Goal: Transaction & Acquisition: Purchase product/service

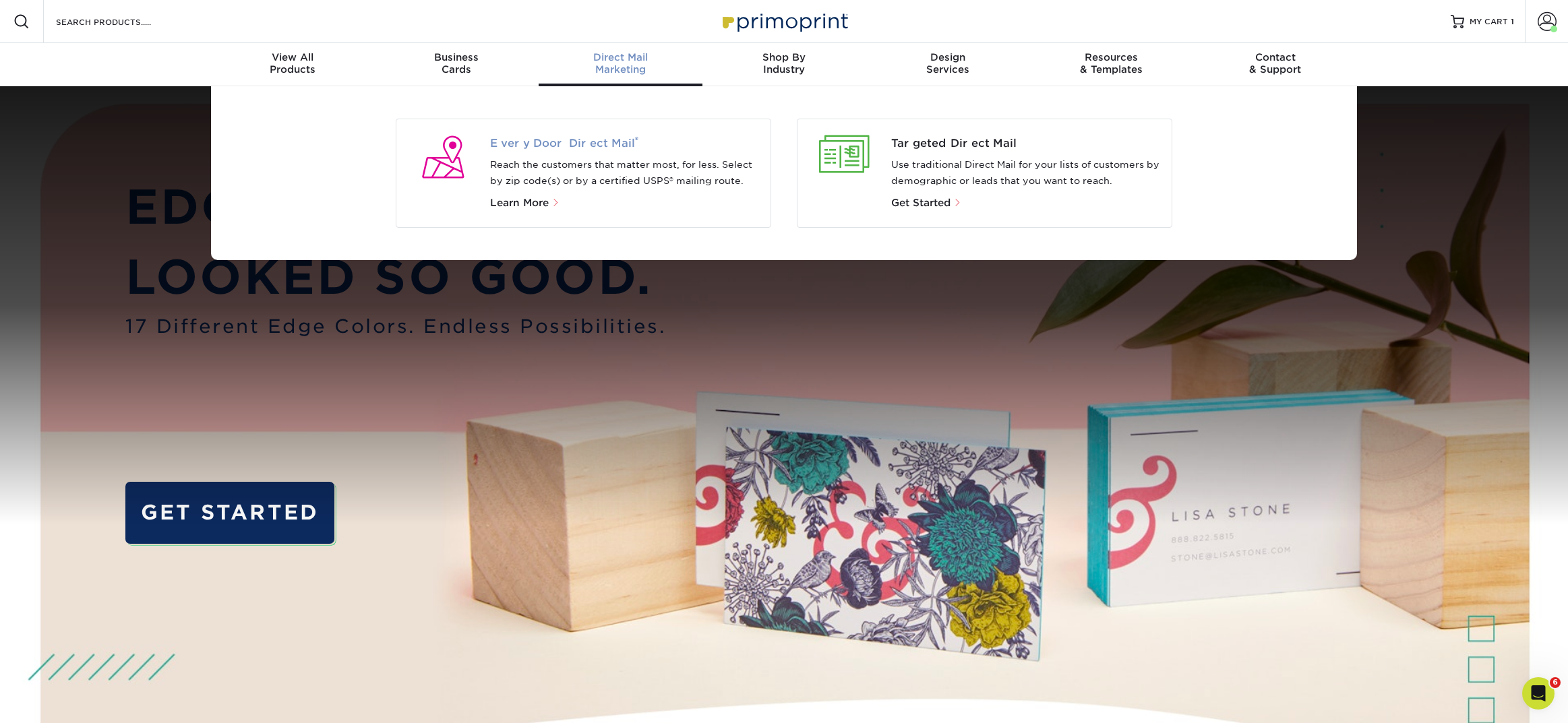
click at [595, 144] on span "Every Door Direct Mail ®" at bounding box center [625, 143] width 271 height 16
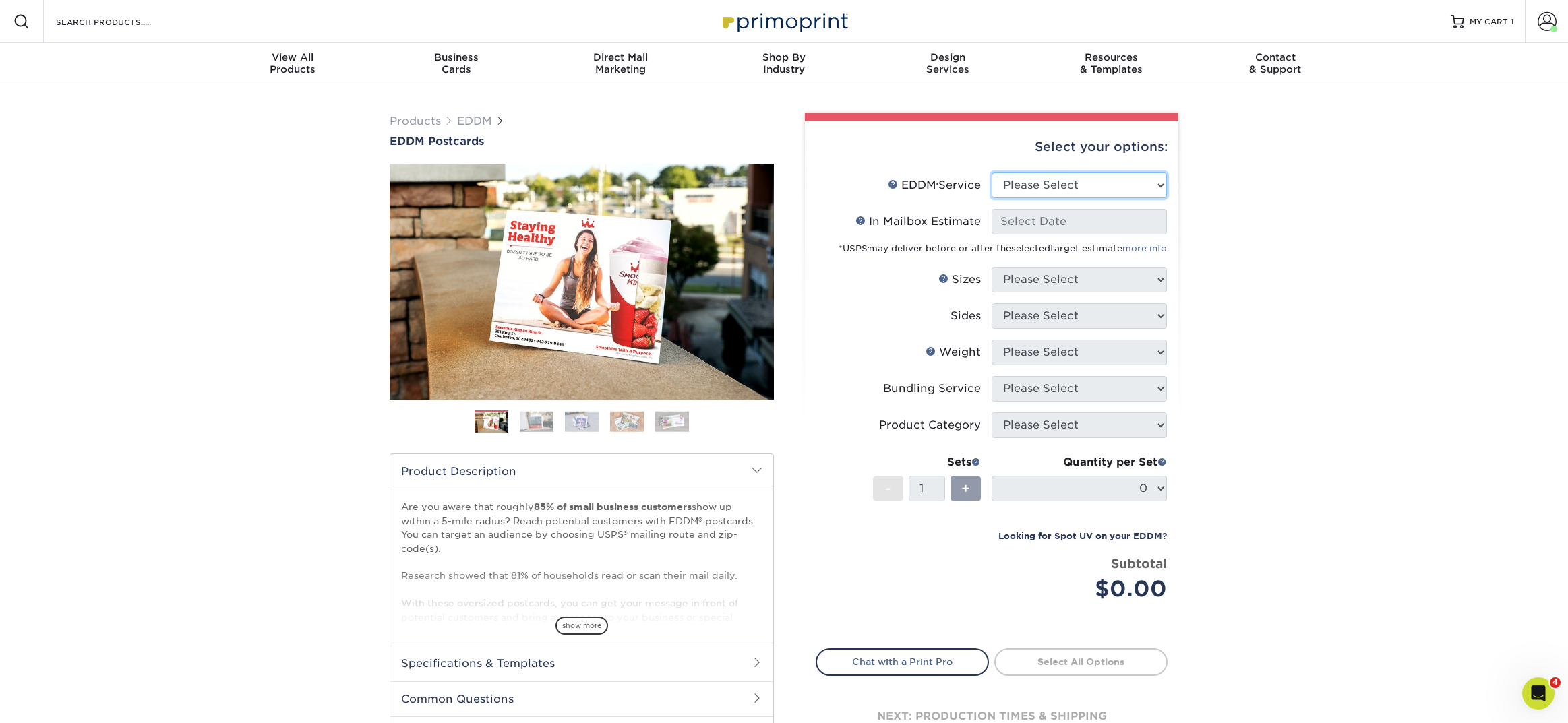
click at [1020, 174] on select "Please Select Full Service Print Only" at bounding box center [1079, 185] width 176 height 25
select select "full_service"
click at [991, 172] on select "Please Select Full Service Print Only" at bounding box center [1079, 185] width 176 height 25
select select "-1"
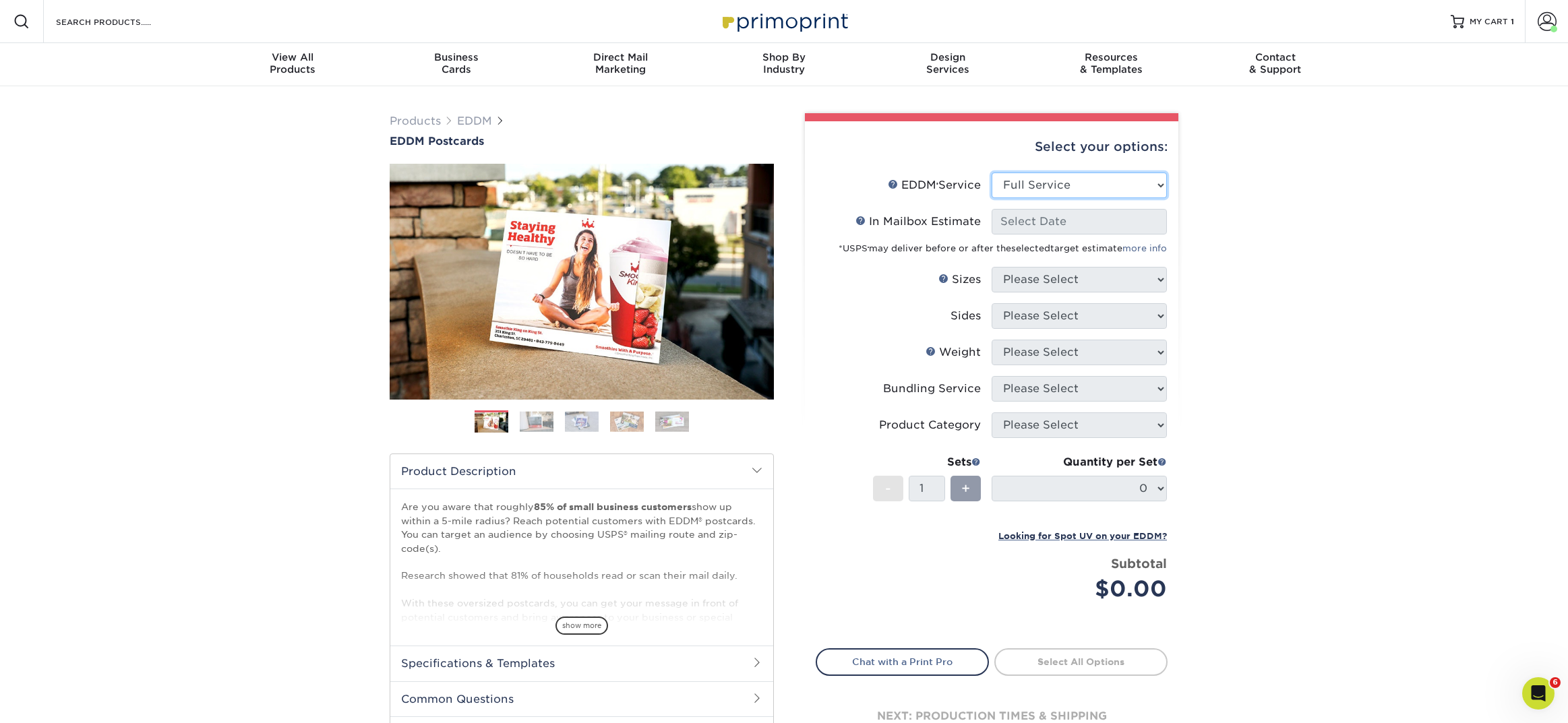
select select "-1"
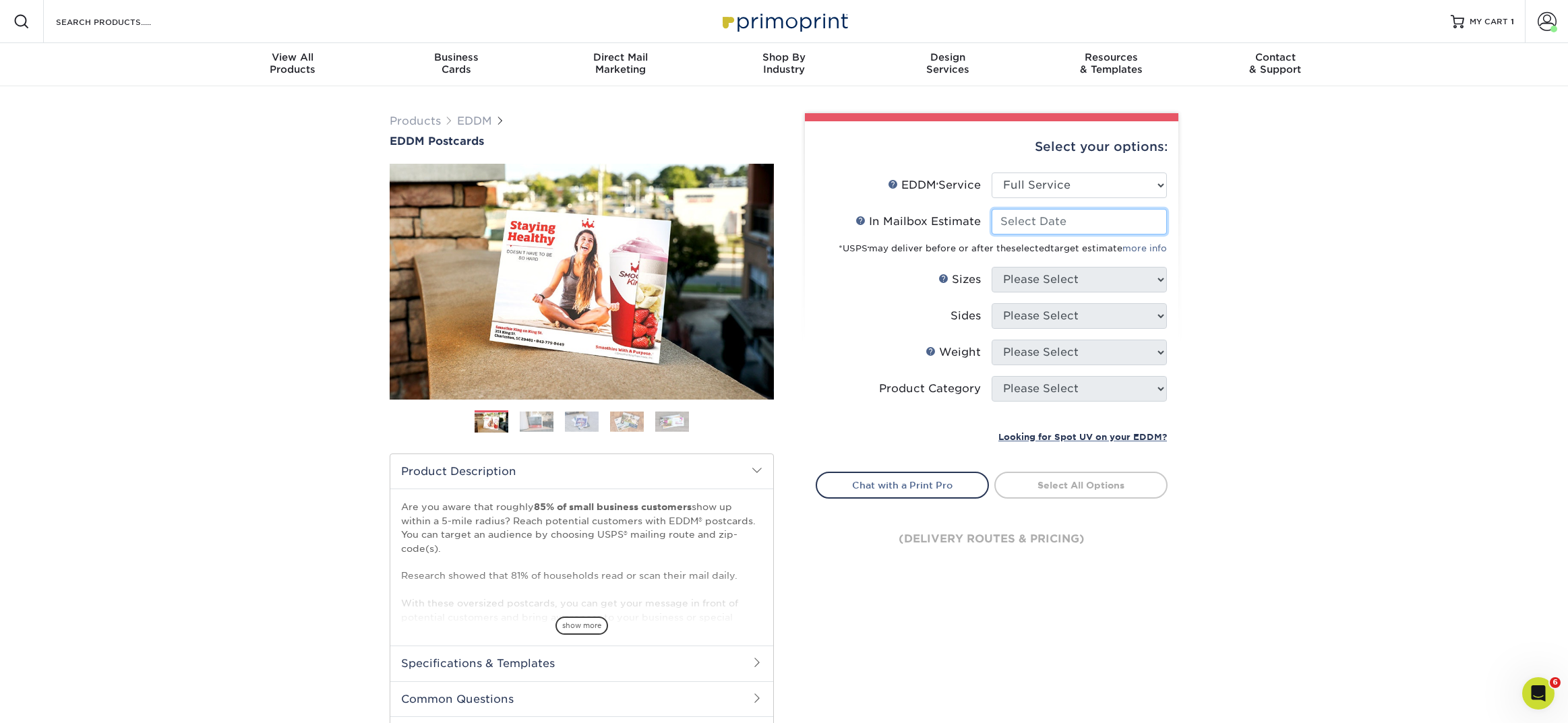
click at [1018, 220] on input "In Mailbox Estimate Help In Mailbox Estimate" at bounding box center [1079, 221] width 176 height 25
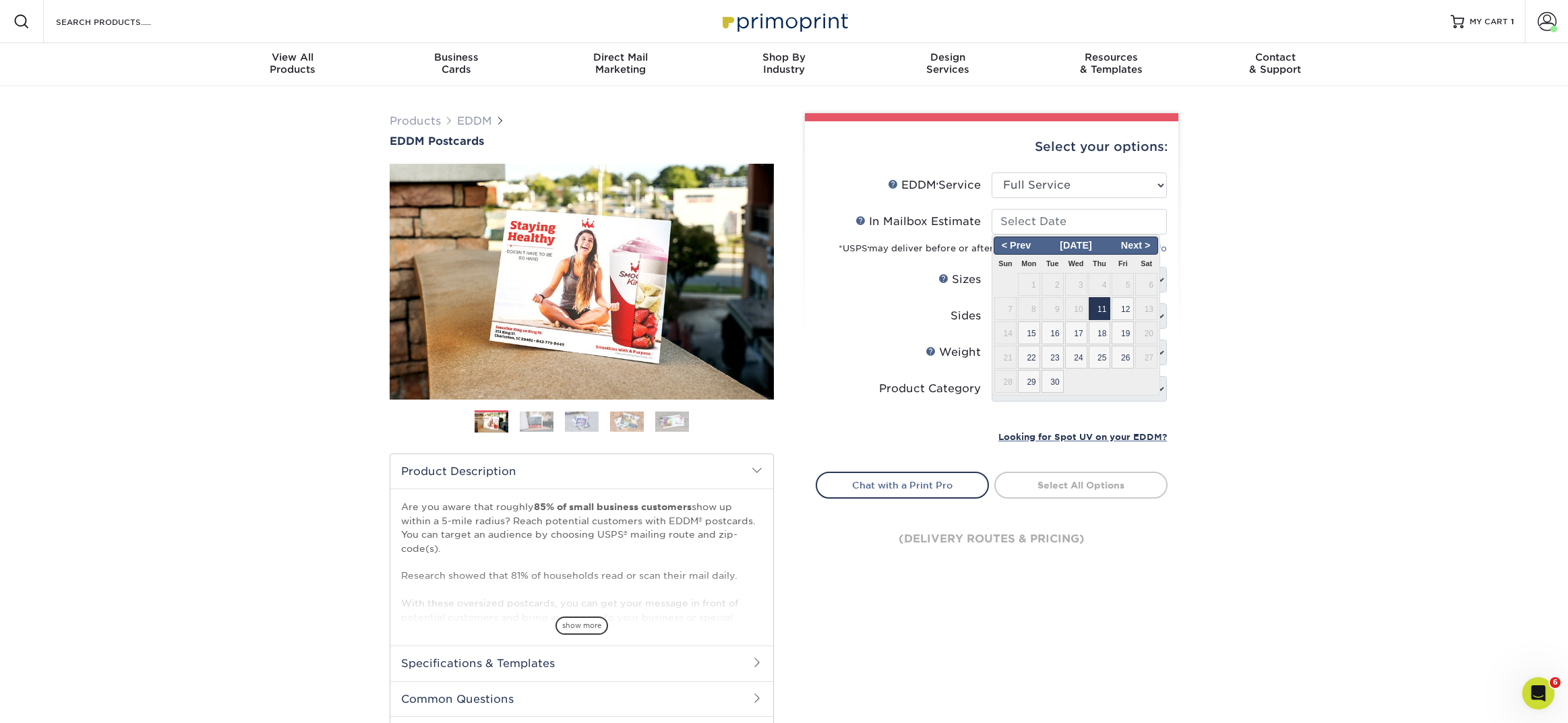
click at [1105, 312] on span "11" at bounding box center [1100, 309] width 22 height 23
type input "2025-09-11"
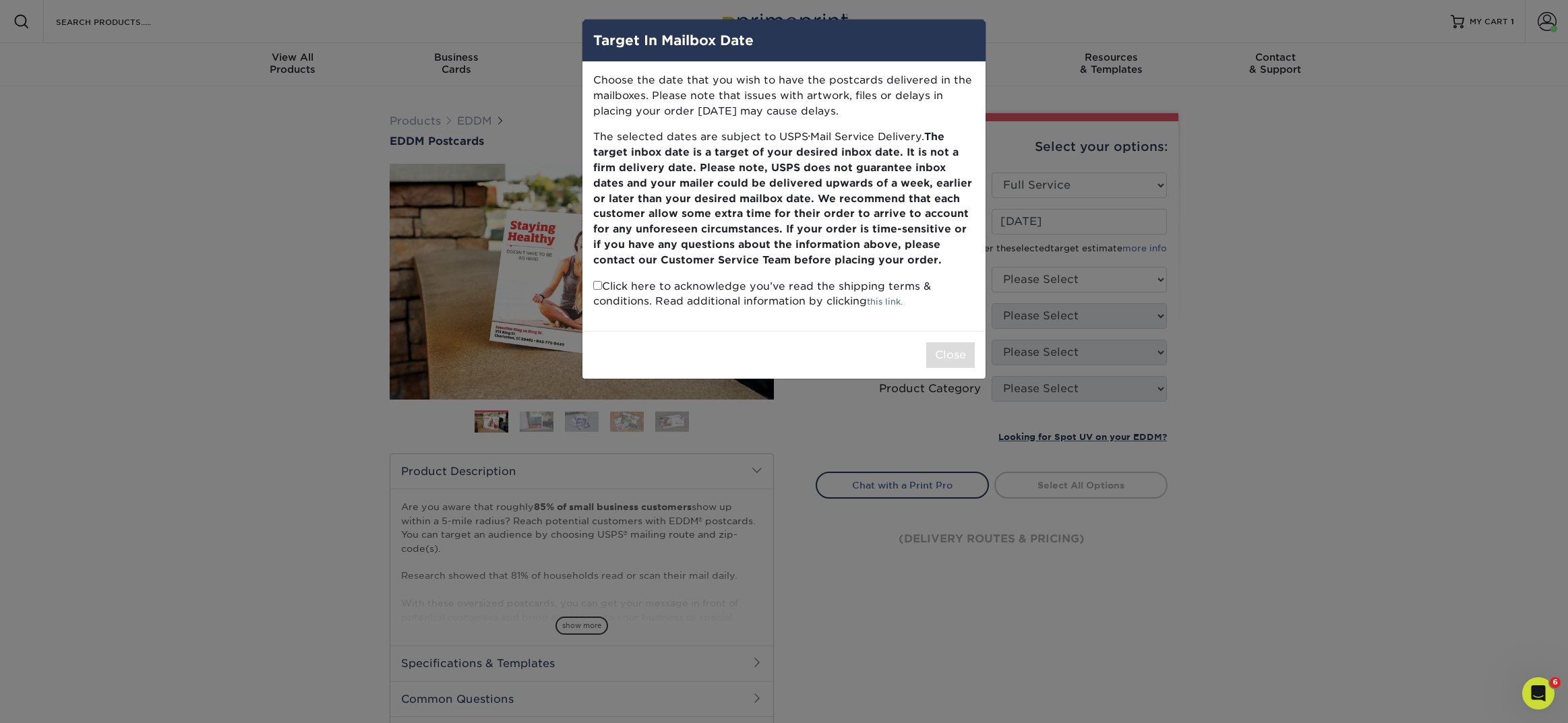
click at [597, 286] on input "checkbox" at bounding box center [597, 285] width 9 height 9
checkbox input "true"
click at [960, 349] on button "Close" at bounding box center [950, 355] width 48 height 25
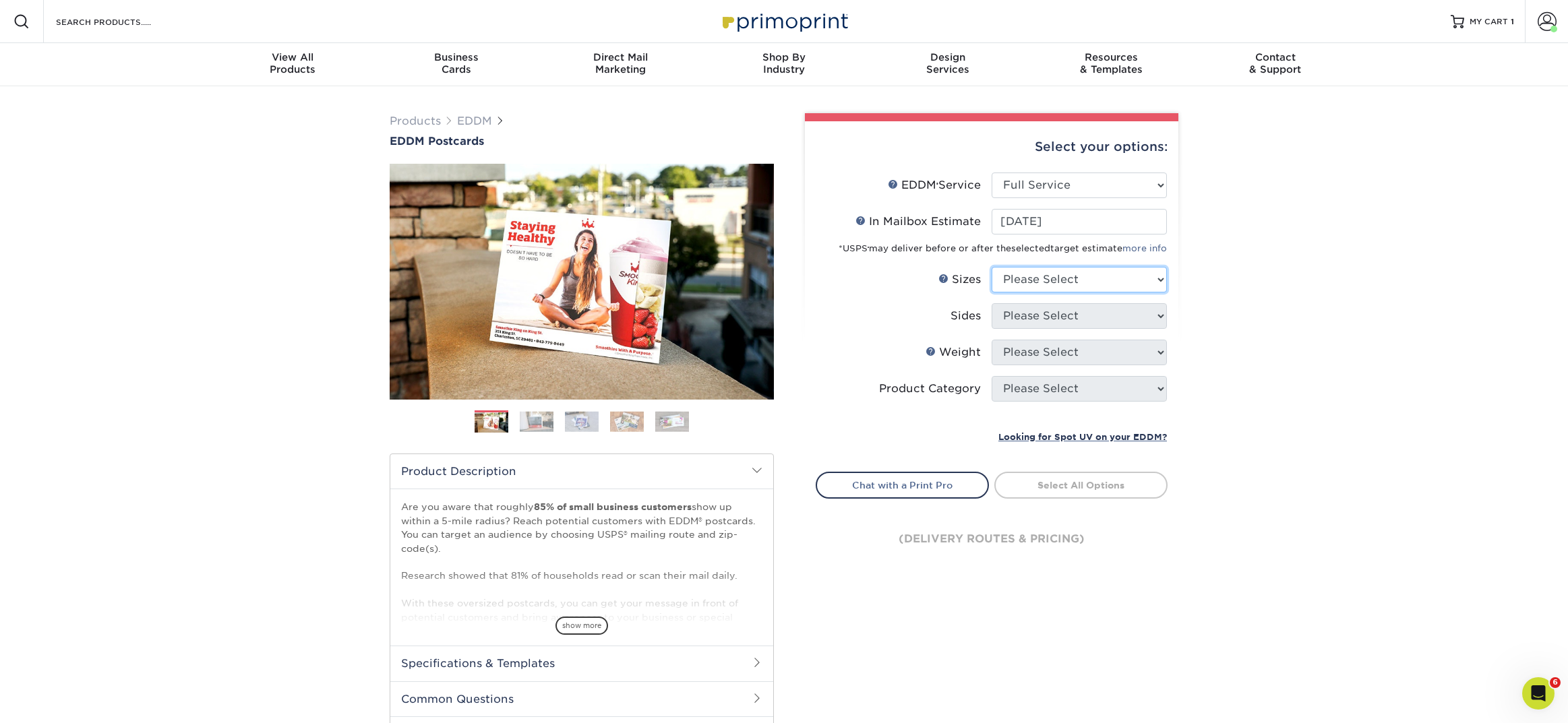
click at [1020, 285] on select "Please Select 4.5" x 12" 6" x 12" 6.5" x 8" 6.5" x 9" 6.5" x 12" 7" x 8.5" 8" x…" at bounding box center [1079, 279] width 176 height 25
select select "6.50x8.00"
click at [991, 267] on select "Please Select 4.5" x 12" 6" x 12" 6.5" x 8" 6.5" x 9" 6.5" x 12" 7" x 8.5" 8" x…" at bounding box center [1079, 279] width 176 height 25
click at [1027, 316] on select "Please Select Print Both Sides Print Front Only" at bounding box center [1079, 316] width 176 height 25
select select "13abbda7-1d64-4f25-8bb2-c179b224825d"
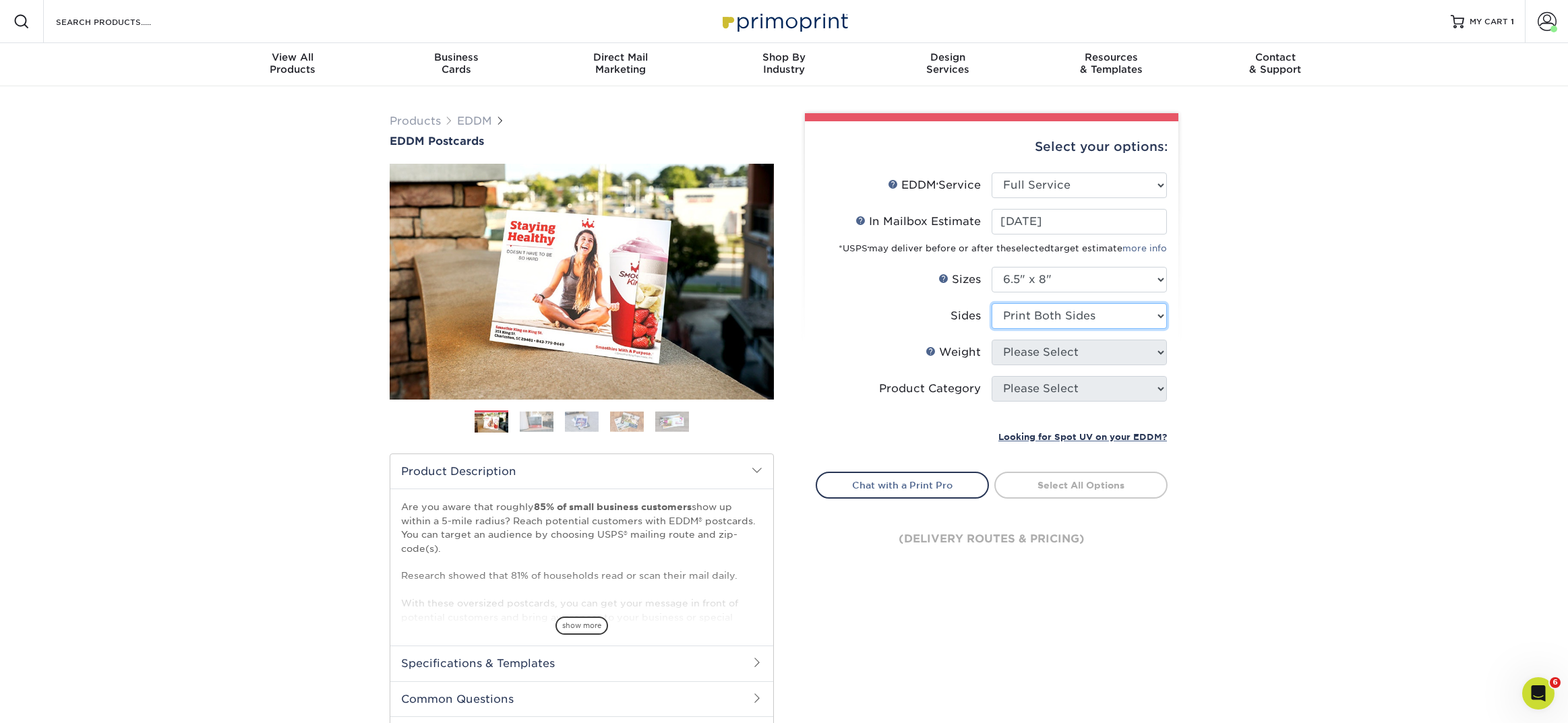
click at [991, 303] on select "Please Select Print Both Sides Print Front Only" at bounding box center [1079, 316] width 176 height 25
click at [1024, 354] on select "Please Select 16PT 14PT" at bounding box center [1079, 352] width 176 height 25
click at [1013, 278] on select "Please Select 4.5" x 12" 6" x 12" 6.5" x 8" 6.5" x 9" 6.5" x 12" 7" x 8.5" 8" x…" at bounding box center [1079, 279] width 176 height 25
select select "6.50x9.00"
click at [991, 267] on select "Please Select 4.5" x 12" 6" x 12" 6.5" x 8" 6.5" x 9" 6.5" x 12" 7" x 8.5" 8" x…" at bounding box center [1079, 279] width 176 height 25
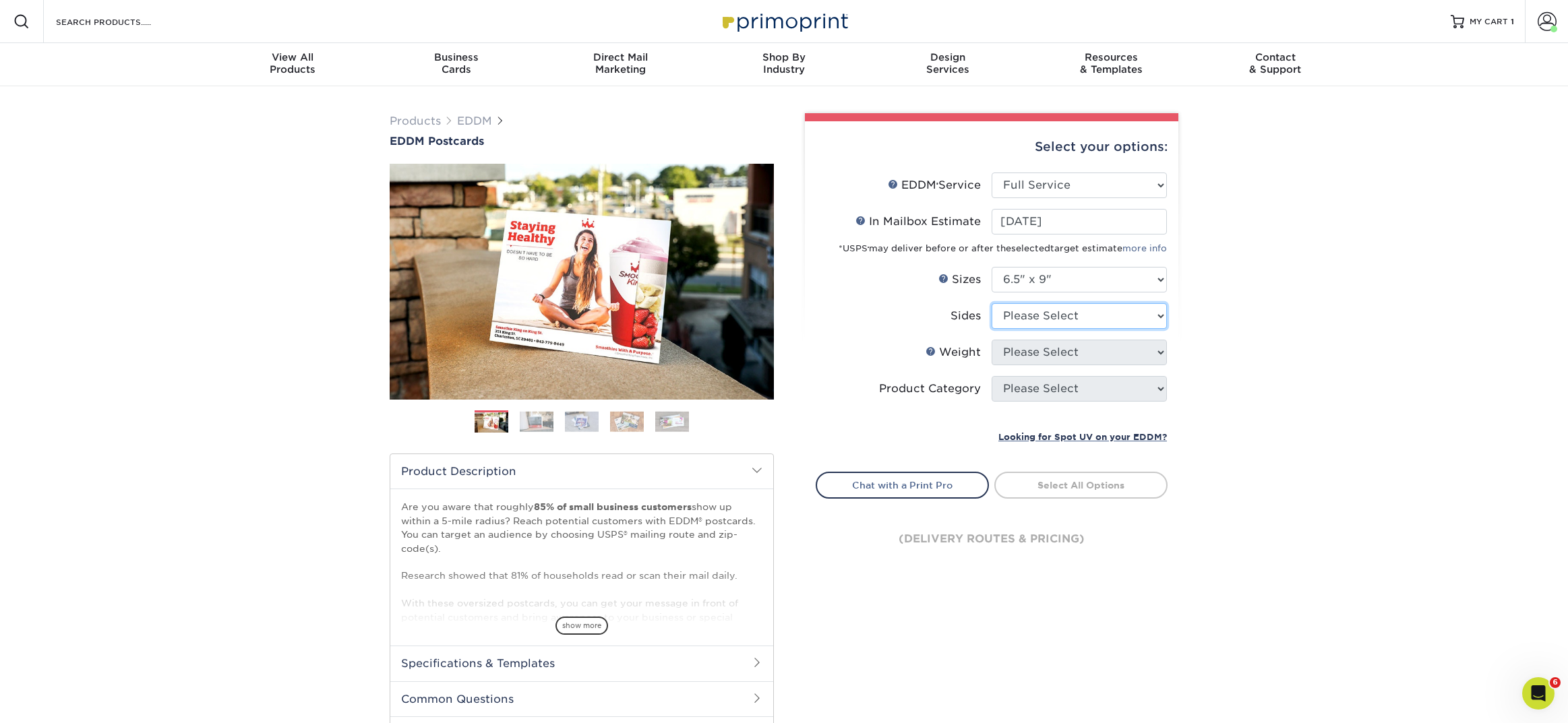
click at [1013, 314] on select "Please Select Print Both Sides Print Front Only" at bounding box center [1079, 316] width 176 height 25
select select "13abbda7-1d64-4f25-8bb2-c179b224825d"
click at [991, 303] on select "Please Select Print Both Sides Print Front Only" at bounding box center [1079, 316] width 176 height 25
click at [1020, 358] on select "Please Select 16PT 14PT" at bounding box center [1079, 352] width 176 height 25
select select "14PT"
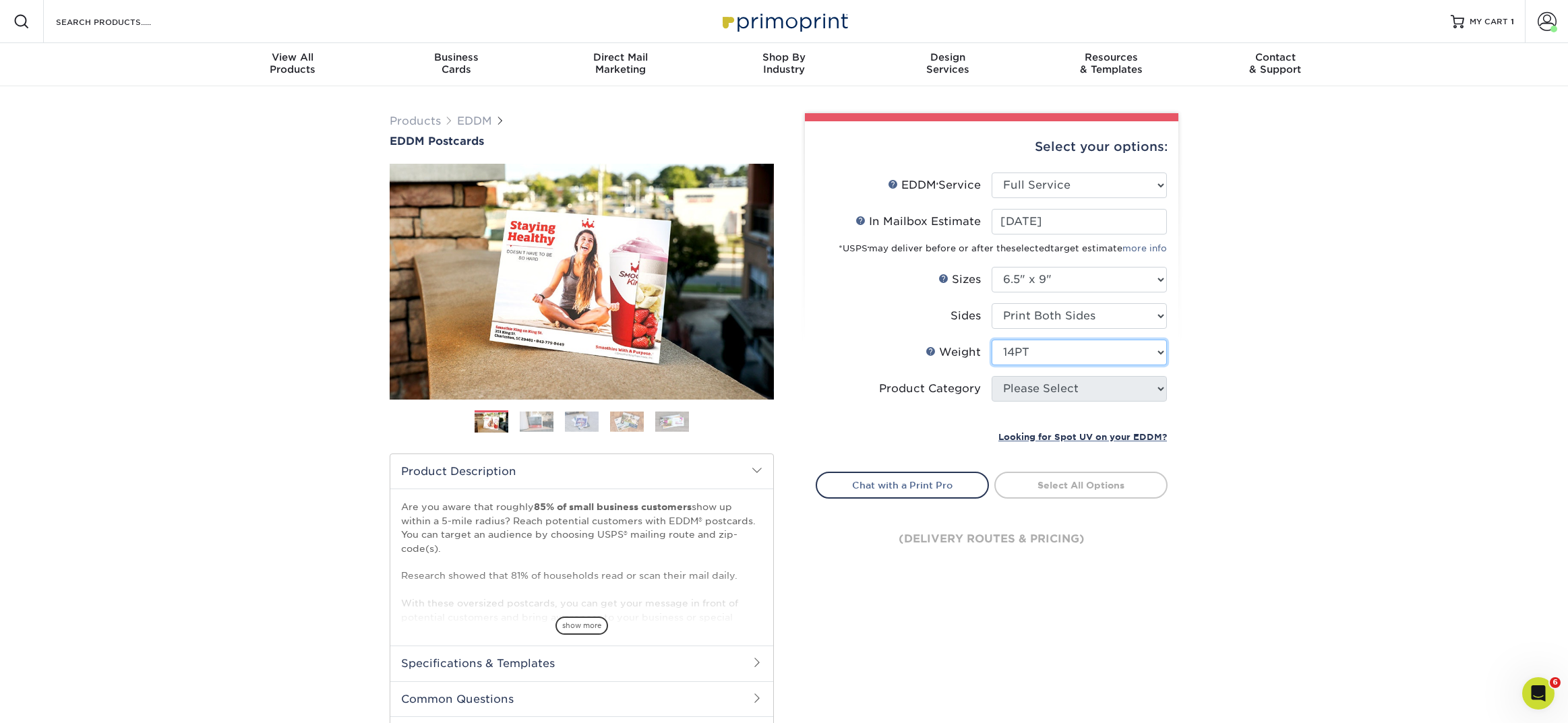
click at [991, 339] on select "Please Select 16PT 14PT" at bounding box center [1079, 352] width 176 height 25
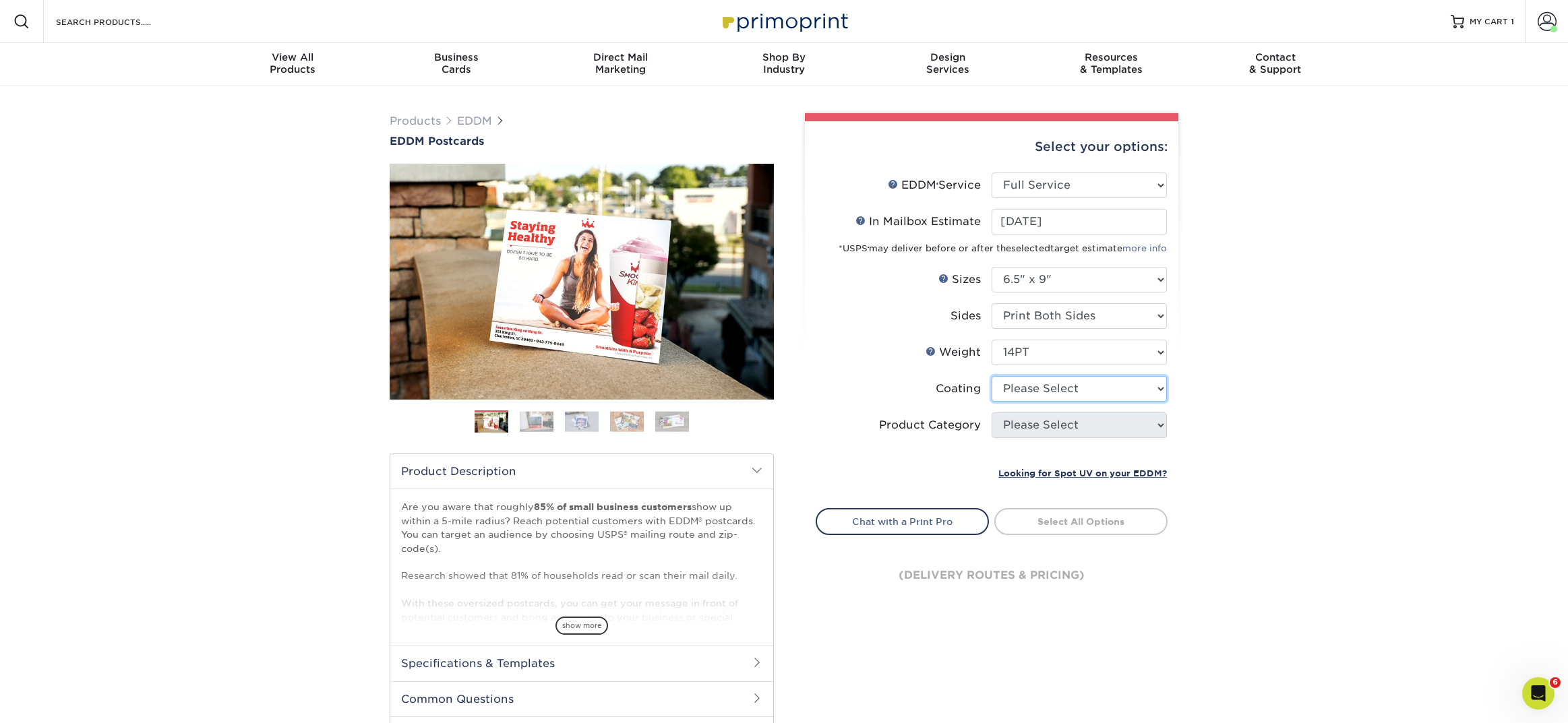
click at [1017, 391] on select at bounding box center [1079, 388] width 176 height 25
click at [991, 376] on select at bounding box center [1079, 388] width 176 height 25
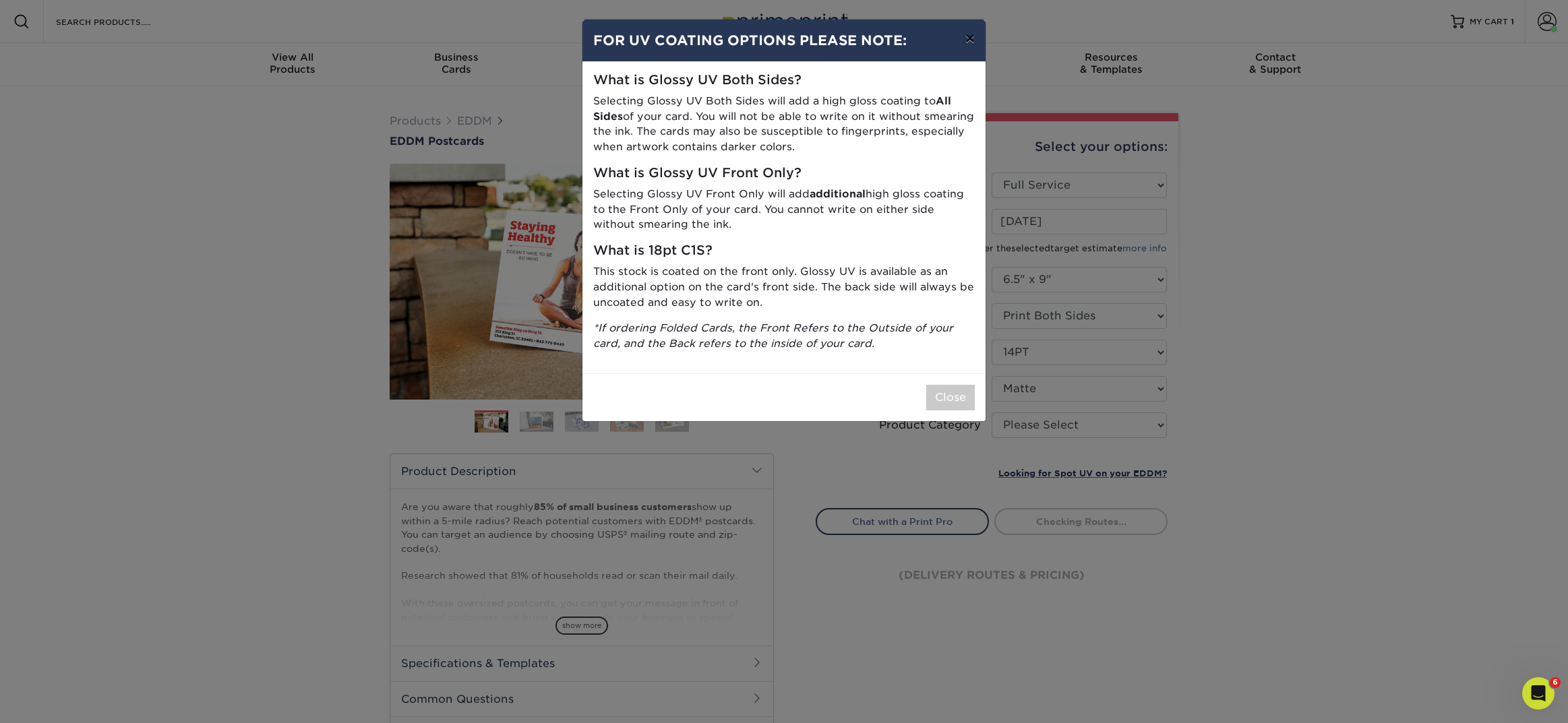
click at [968, 39] on button "×" at bounding box center [969, 39] width 31 height 38
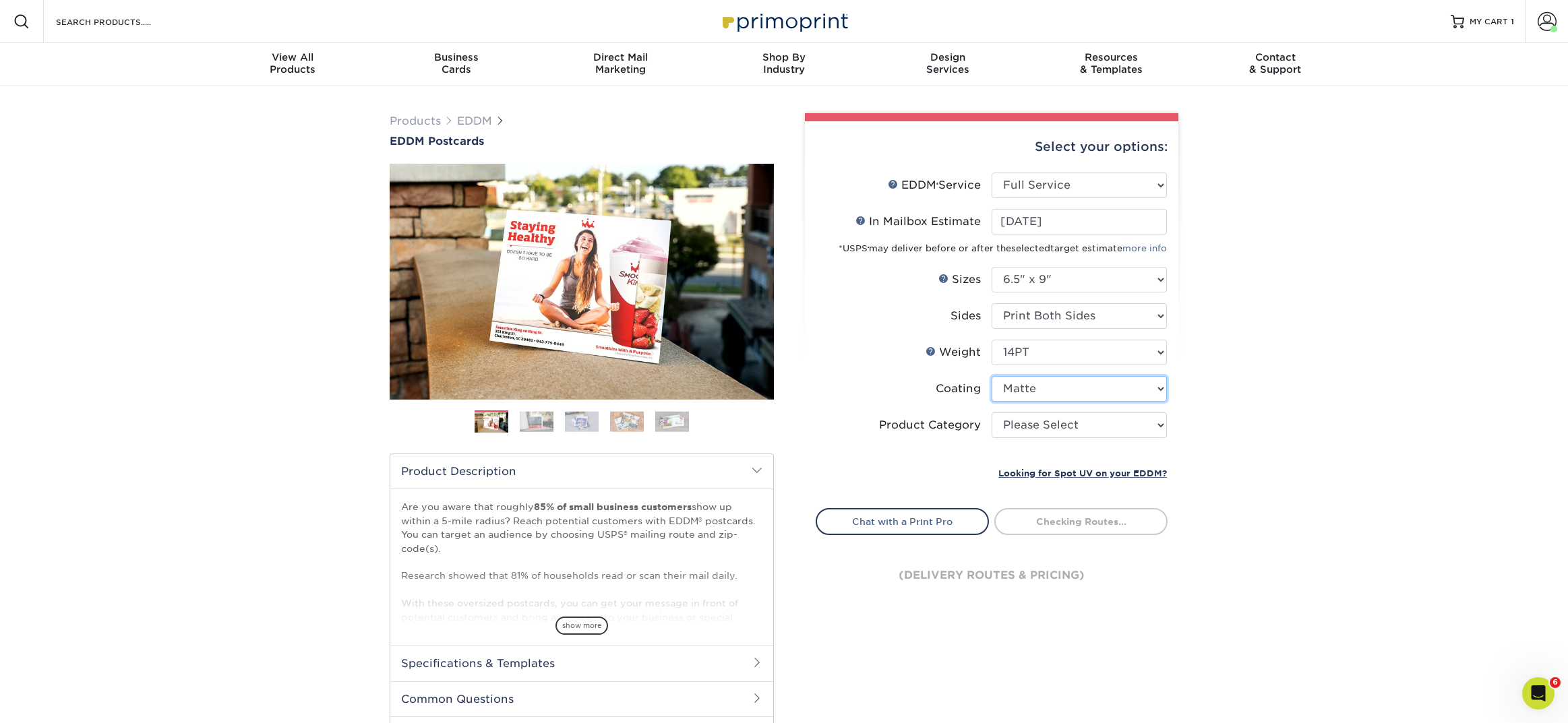
click at [1009, 400] on select at bounding box center [1079, 388] width 176 height 25
select select "1e8116af-acfc-44b1-83dc-8181aa338834"
click at [991, 376] on select at bounding box center [1079, 388] width 176 height 25
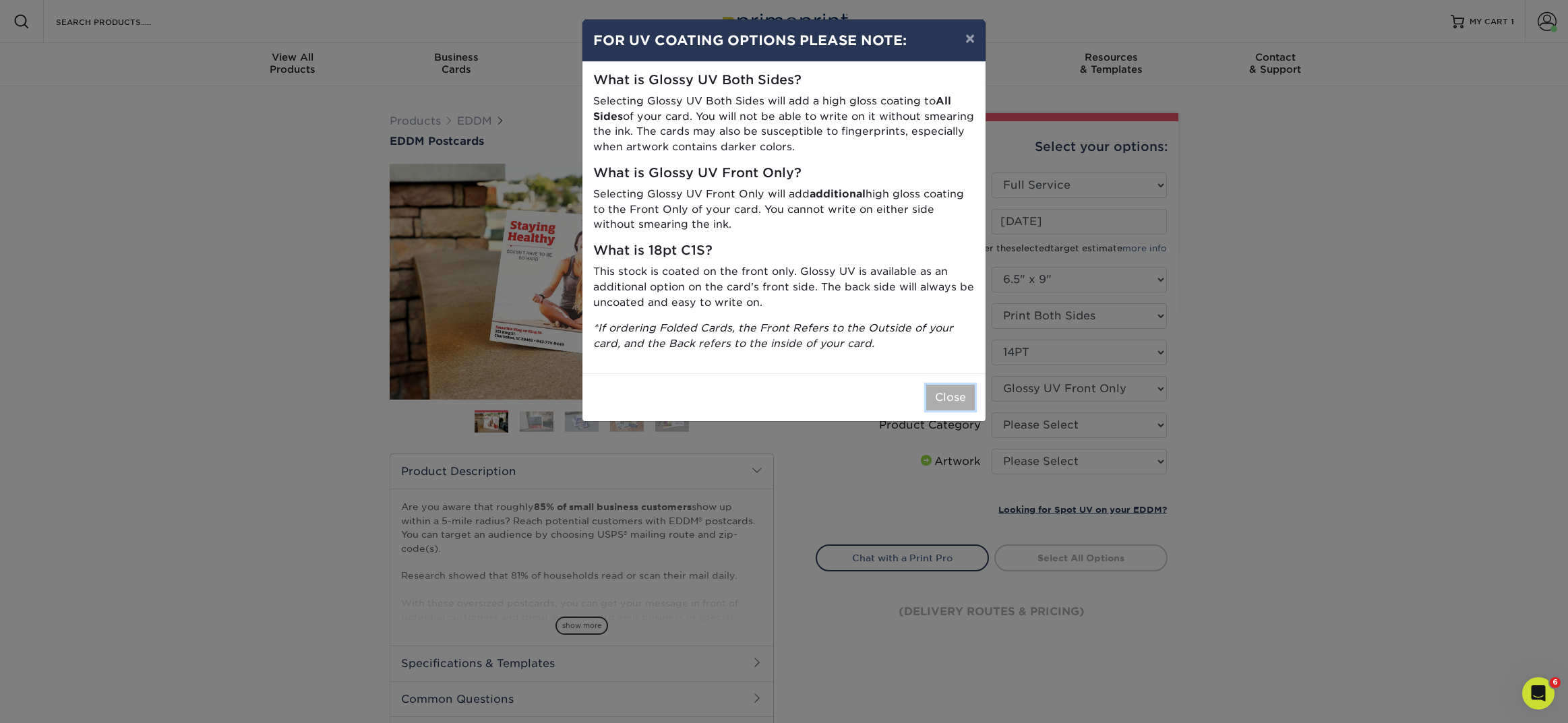
click at [960, 395] on button "Close" at bounding box center [950, 397] width 48 height 25
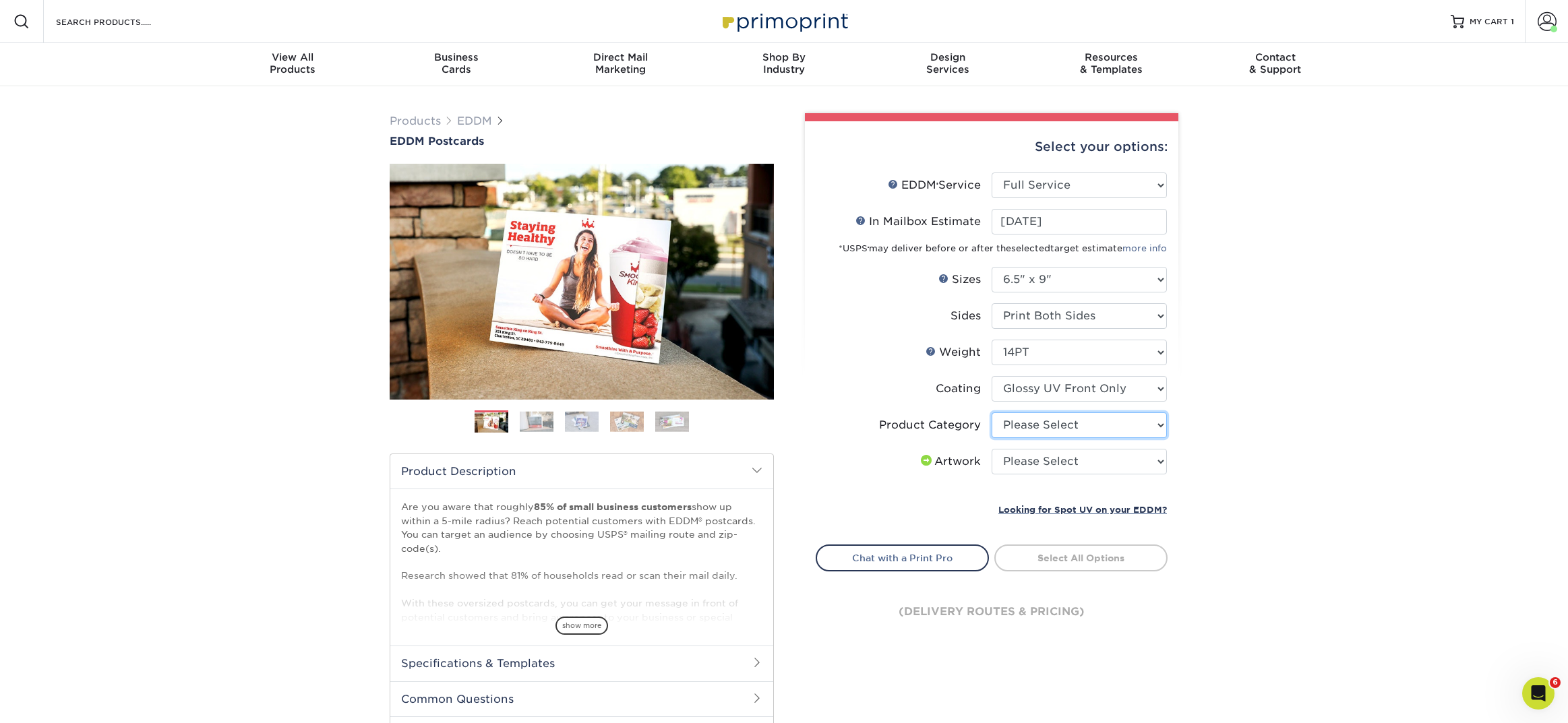
click at [1048, 430] on select "Please Select Postcards" at bounding box center [1079, 425] width 176 height 25
select select "9b7272e0-d6c8-4c3c-8e97-d3a1bcdab858"
click at [991, 412] on select "Please Select Postcards" at bounding box center [1079, 425] width 176 height 25
click at [1040, 467] on select "Please Select I will upload files I need a design - $150" at bounding box center [1079, 461] width 176 height 25
select select "upload"
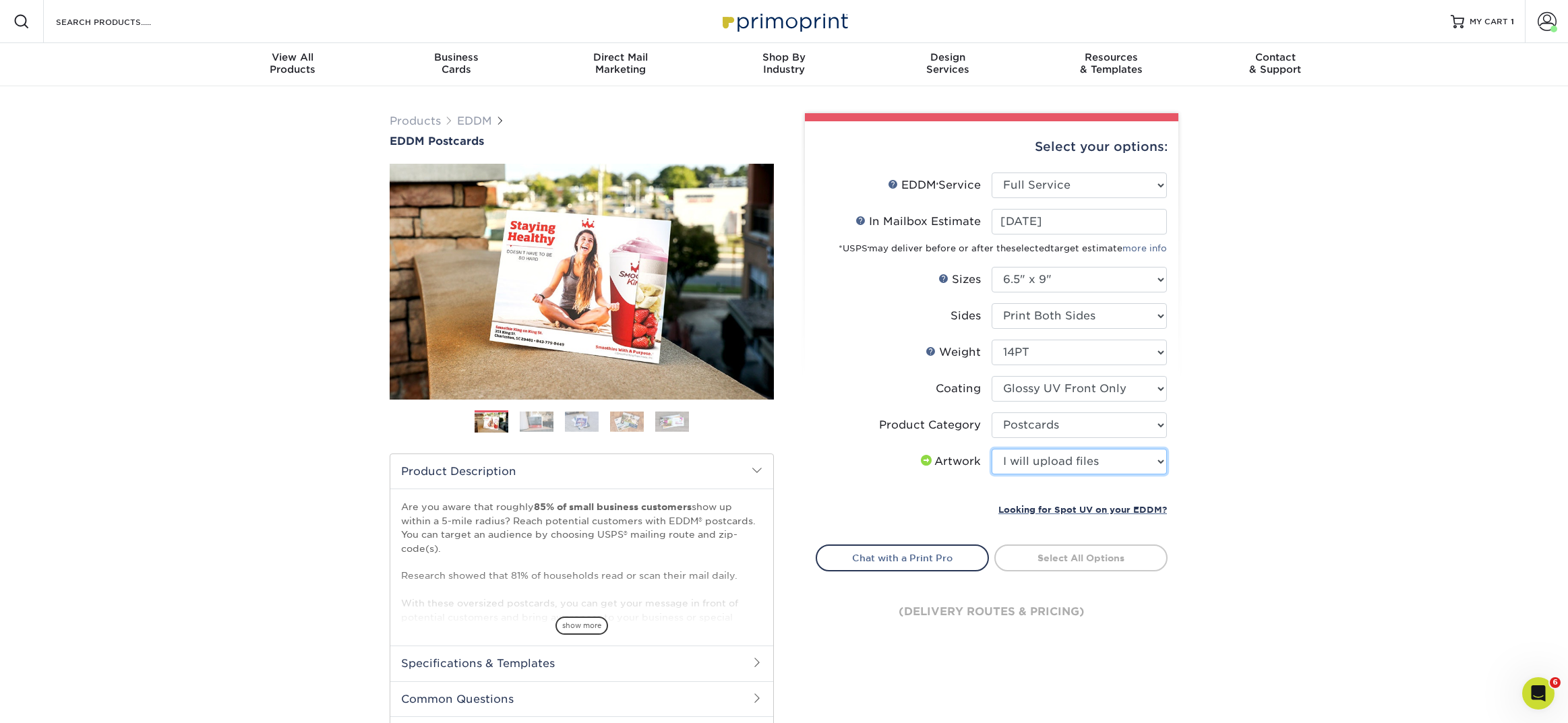
click at [991, 449] on select "Please Select I will upload files I need a design - $150" at bounding box center [1079, 461] width 176 height 25
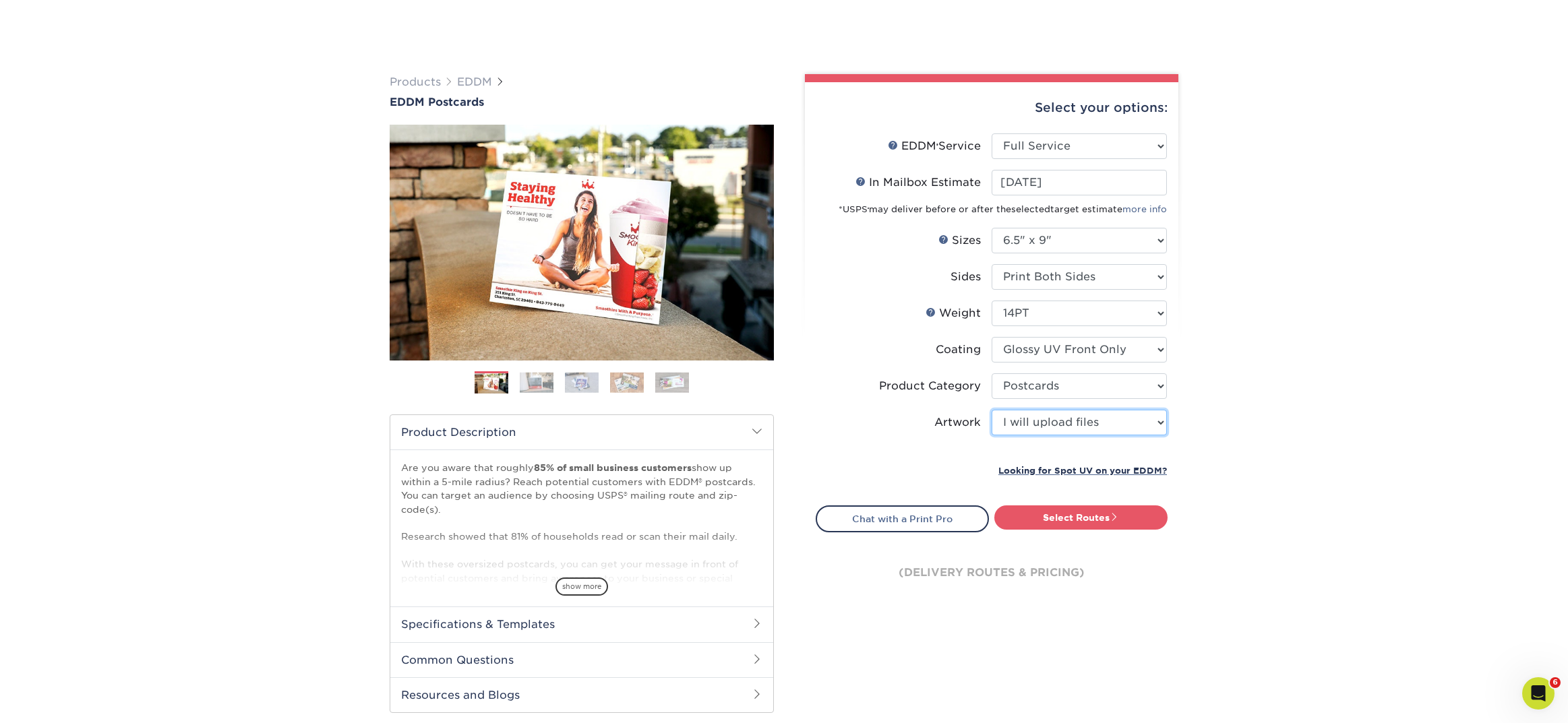
scroll to position [75, 0]
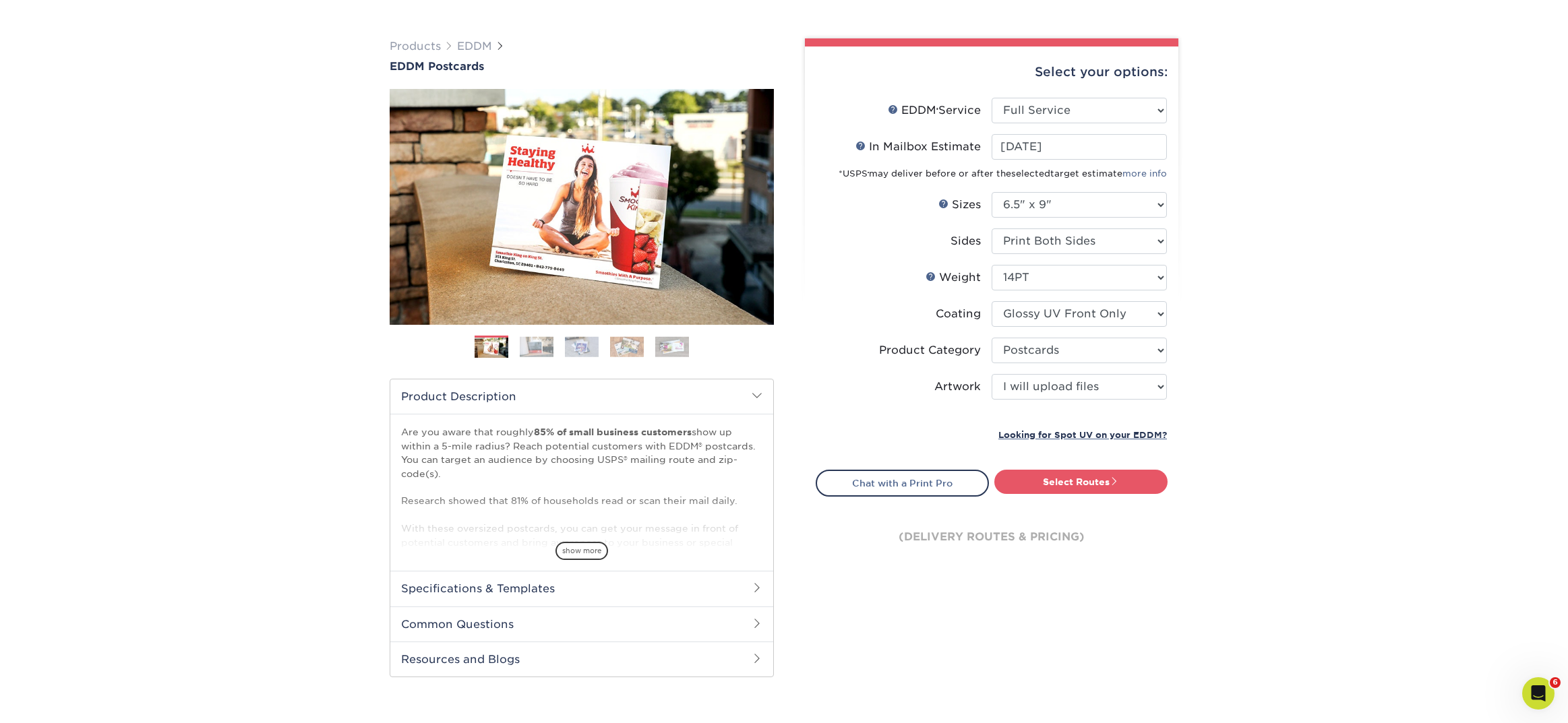
click at [1040, 480] on link "Select Routes" at bounding box center [1081, 482] width 173 height 25
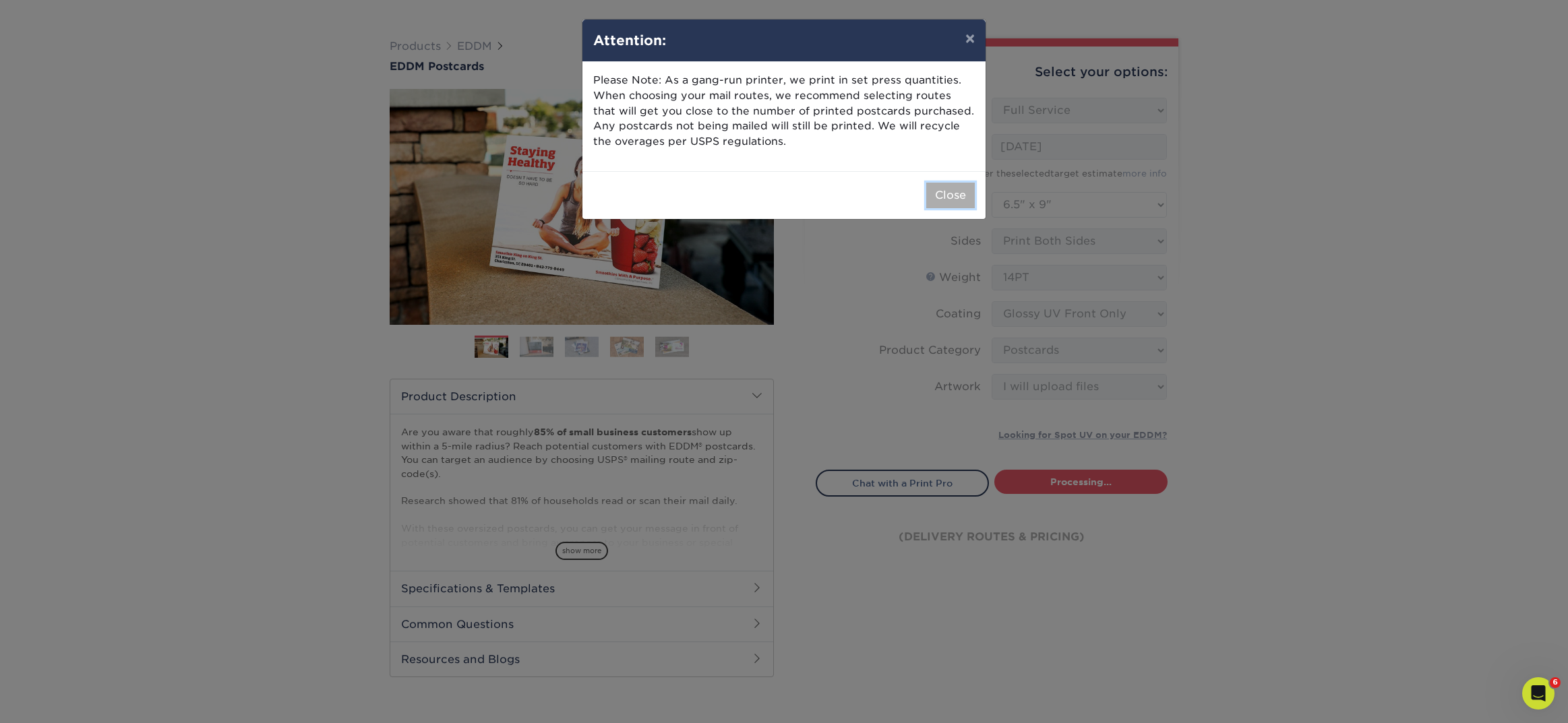
click at [947, 204] on button "Close" at bounding box center [950, 195] width 48 height 25
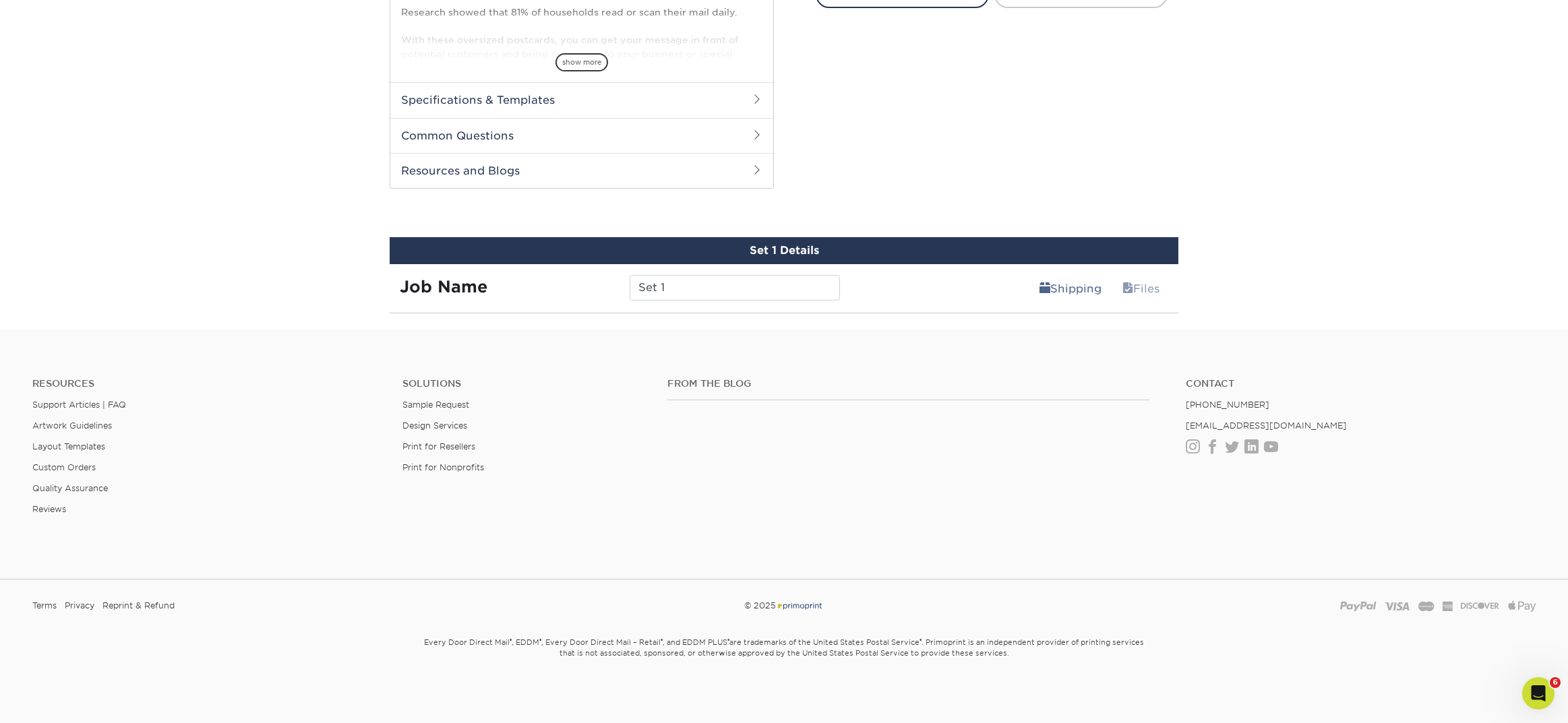
scroll to position [0, 0]
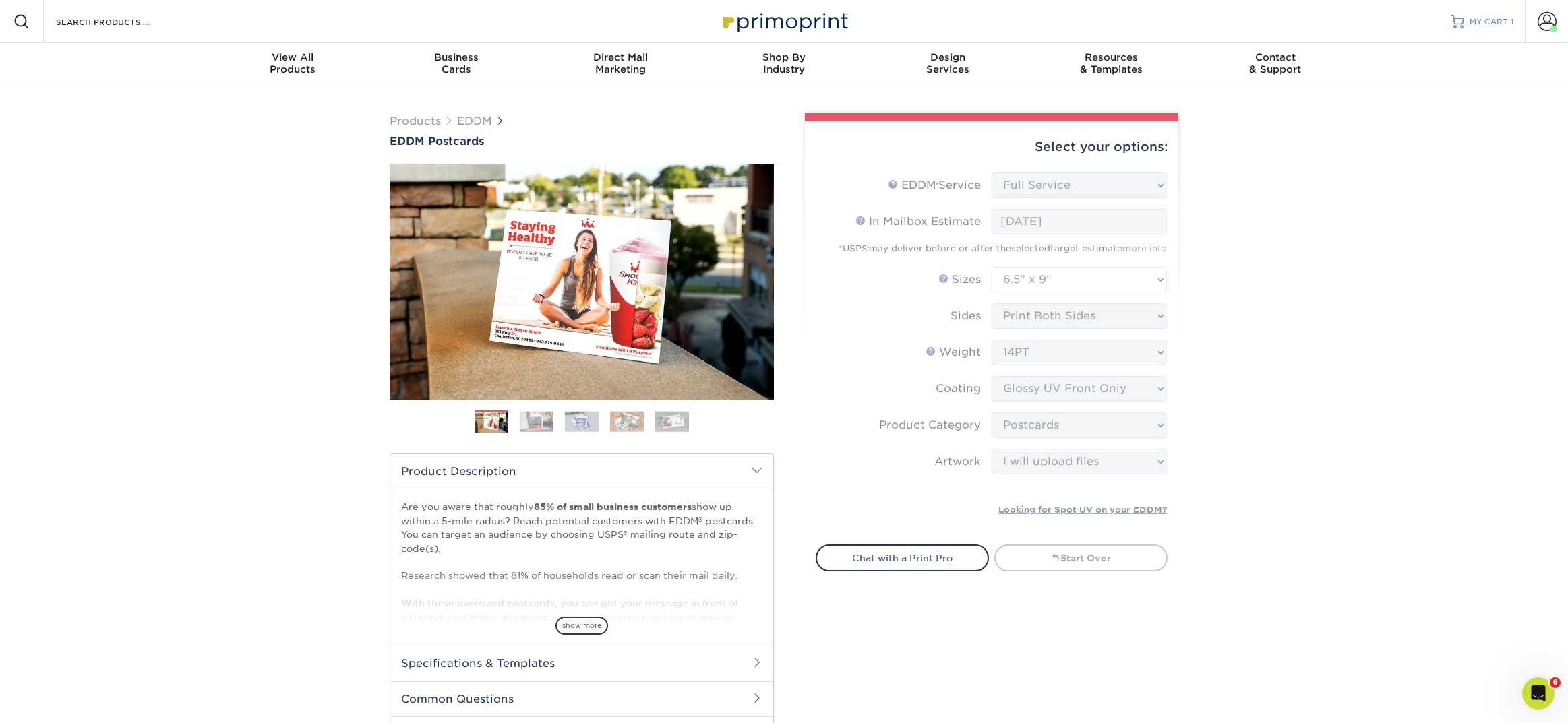
click at [1475, 10] on link "MY CART 1" at bounding box center [1482, 21] width 63 height 44
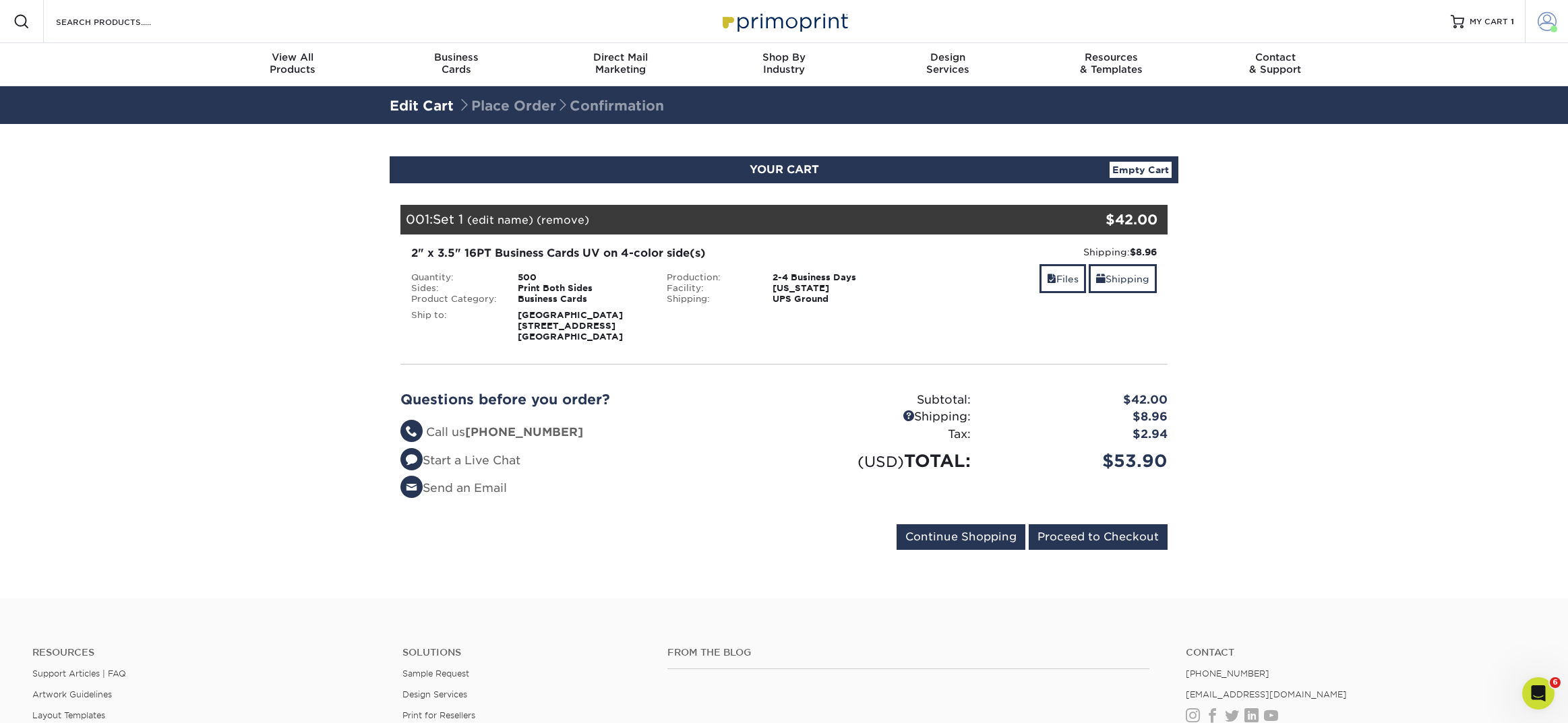
click at [1536, 26] on link "Account" at bounding box center [1546, 21] width 44 height 44
click at [1537, 25] on span at bounding box center [1547, 21] width 19 height 19
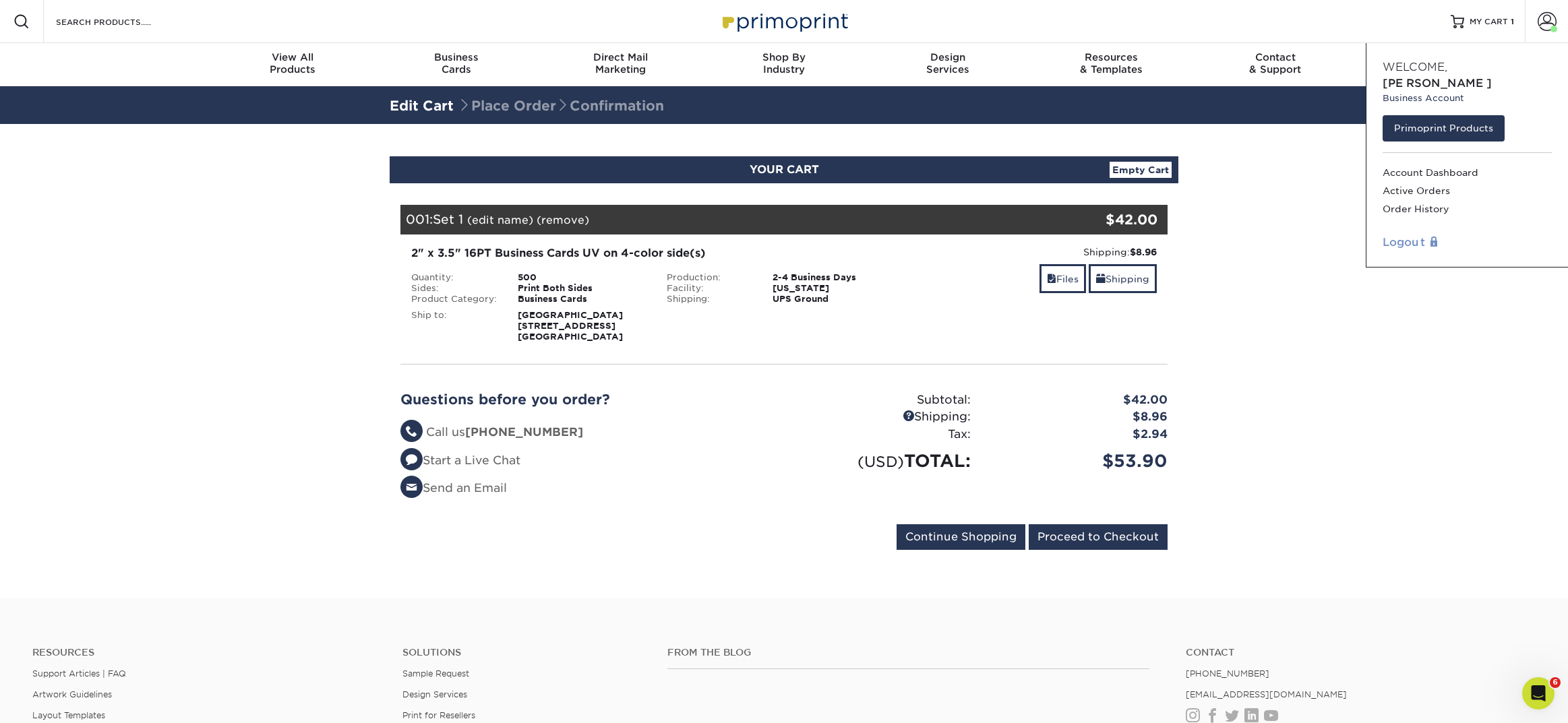
click at [1415, 234] on link "Logout" at bounding box center [1467, 242] width 169 height 16
